Goal: Check status: Check status

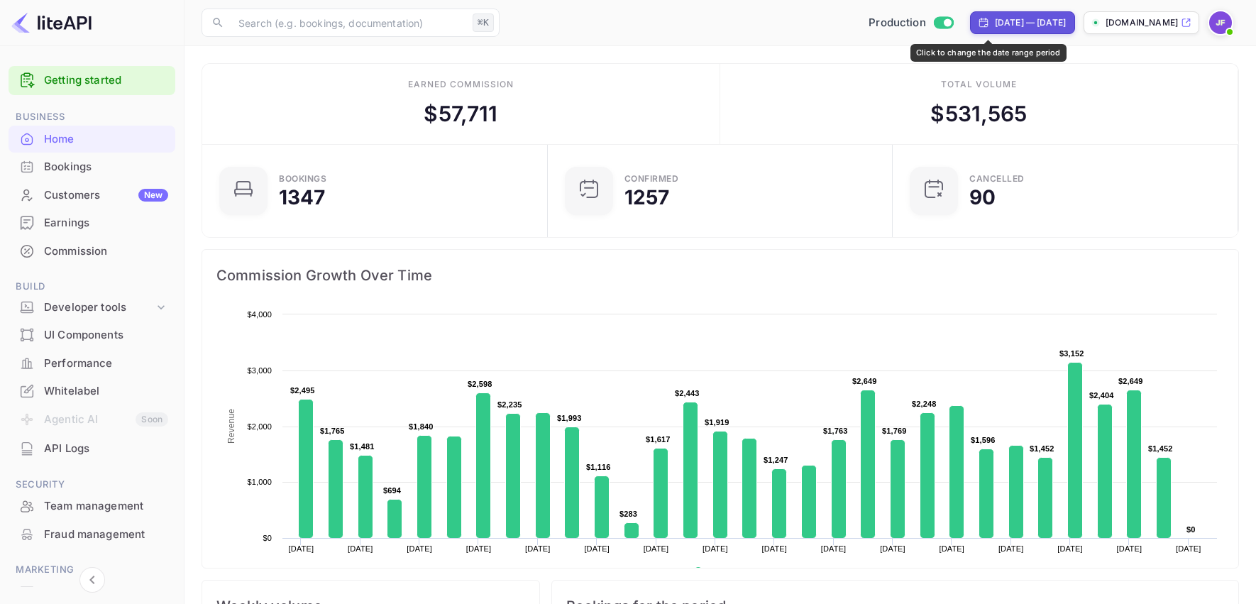
click at [995, 25] on div "[DATE] — [DATE]" at bounding box center [1030, 22] width 71 height 13
select select "6"
select select "2025"
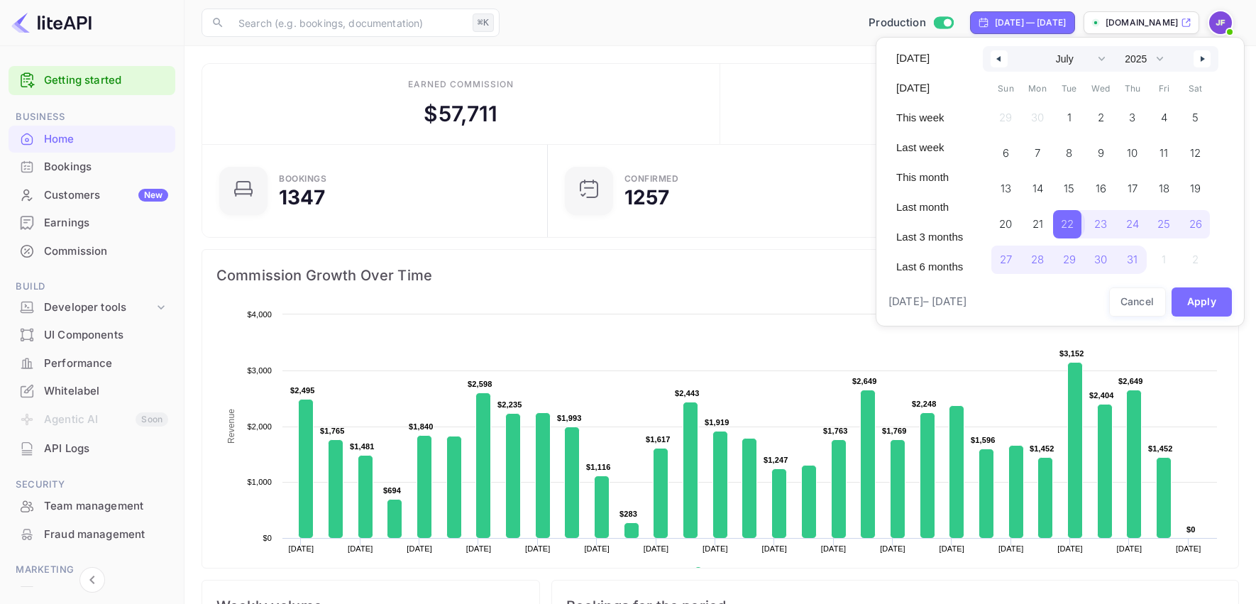
drag, startPoint x: 1075, startPoint y: 225, endPoint x: 1081, endPoint y: 243, distance: 18.9
click at [1074, 225] on span "22" at bounding box center [1067, 224] width 13 height 26
click at [1208, 58] on icon "button" at bounding box center [1204, 59] width 7 height 6
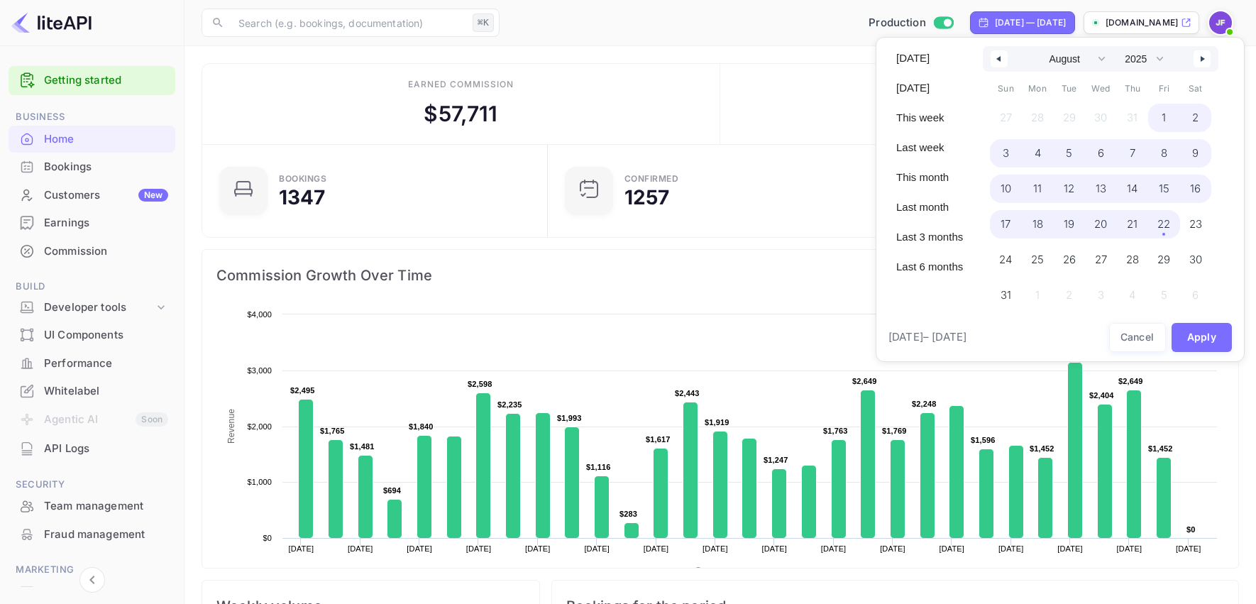
click at [1170, 228] on span "22" at bounding box center [1163, 224] width 13 height 26
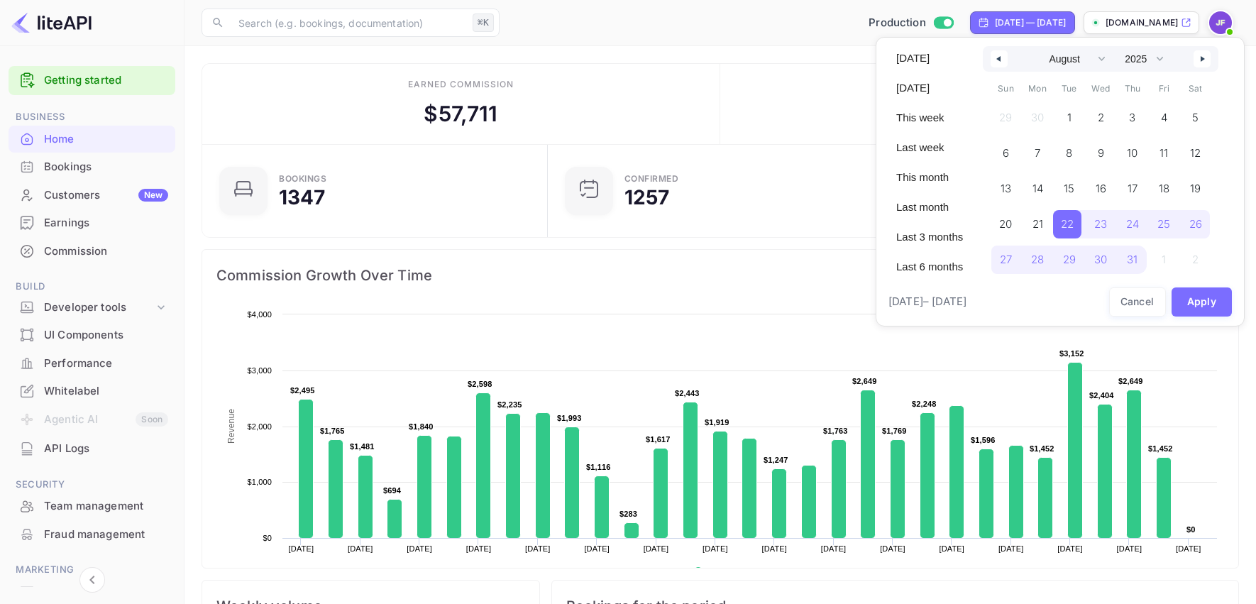
select select "6"
click at [1201, 307] on button "Apply" at bounding box center [1201, 301] width 61 height 29
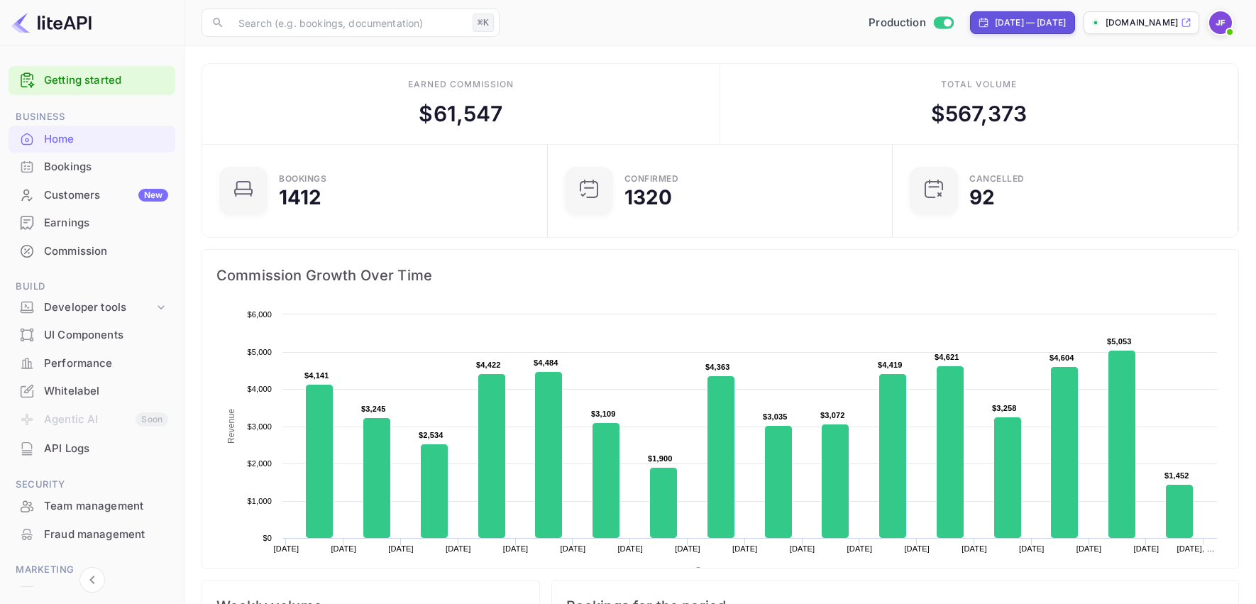
click at [970, 31] on div "[DATE] — [DATE]" at bounding box center [1022, 22] width 105 height 23
select select "6"
select select "2025"
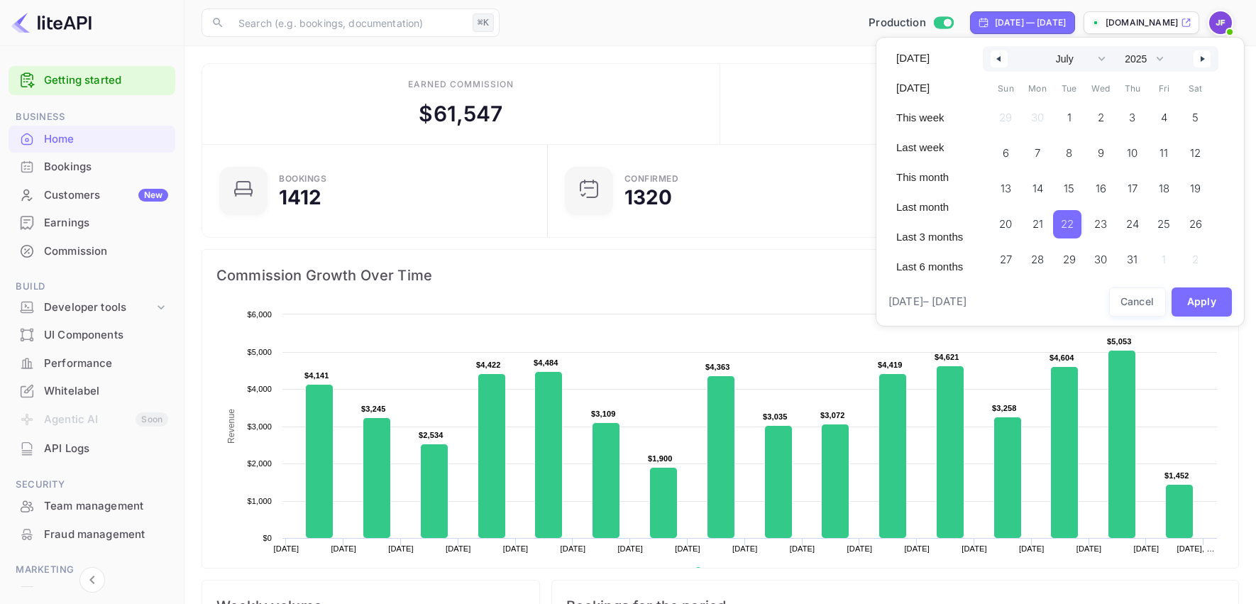
click at [1069, 222] on span "22" at bounding box center [1067, 224] width 13 height 26
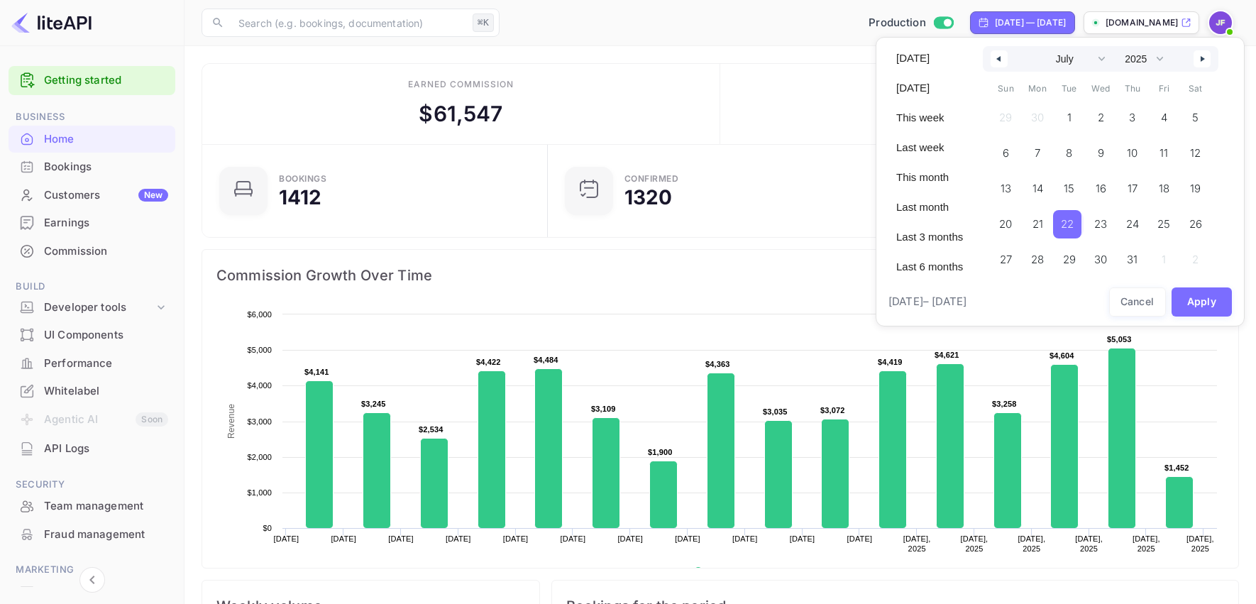
drag, startPoint x: 1208, startPoint y: 60, endPoint x: 1166, endPoint y: 129, distance: 81.5
click at [1208, 60] on icon "button" at bounding box center [1204, 59] width 7 height 6
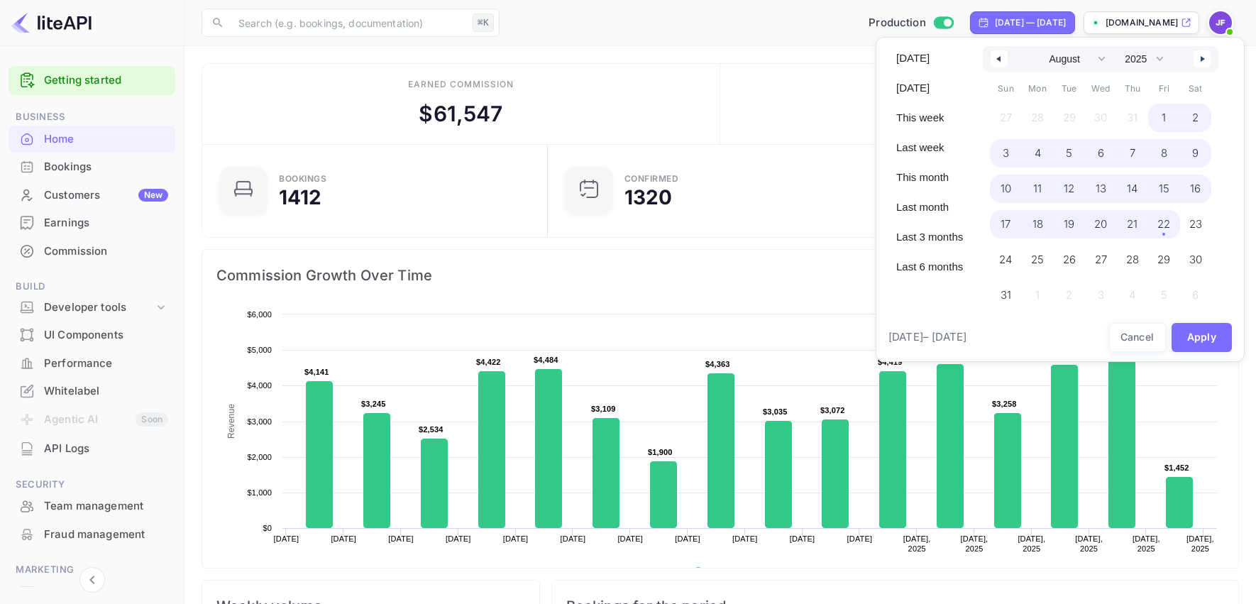
drag, startPoint x: 1178, startPoint y: 227, endPoint x: 1171, endPoint y: 228, distance: 7.1
click at [1177, 227] on span "22" at bounding box center [1164, 224] width 32 height 28
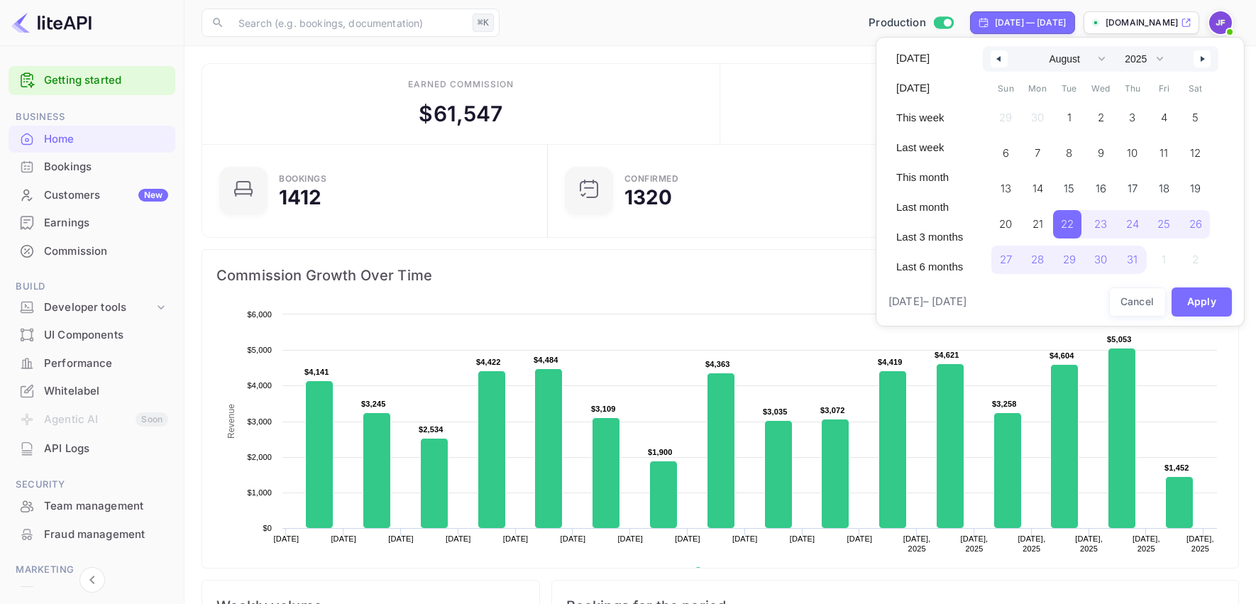
select select "6"
drag, startPoint x: 1194, startPoint y: 304, endPoint x: 968, endPoint y: 255, distance: 231.4
click at [1193, 304] on button "Apply" at bounding box center [1201, 301] width 61 height 29
